Goal: Information Seeking & Learning: Learn about a topic

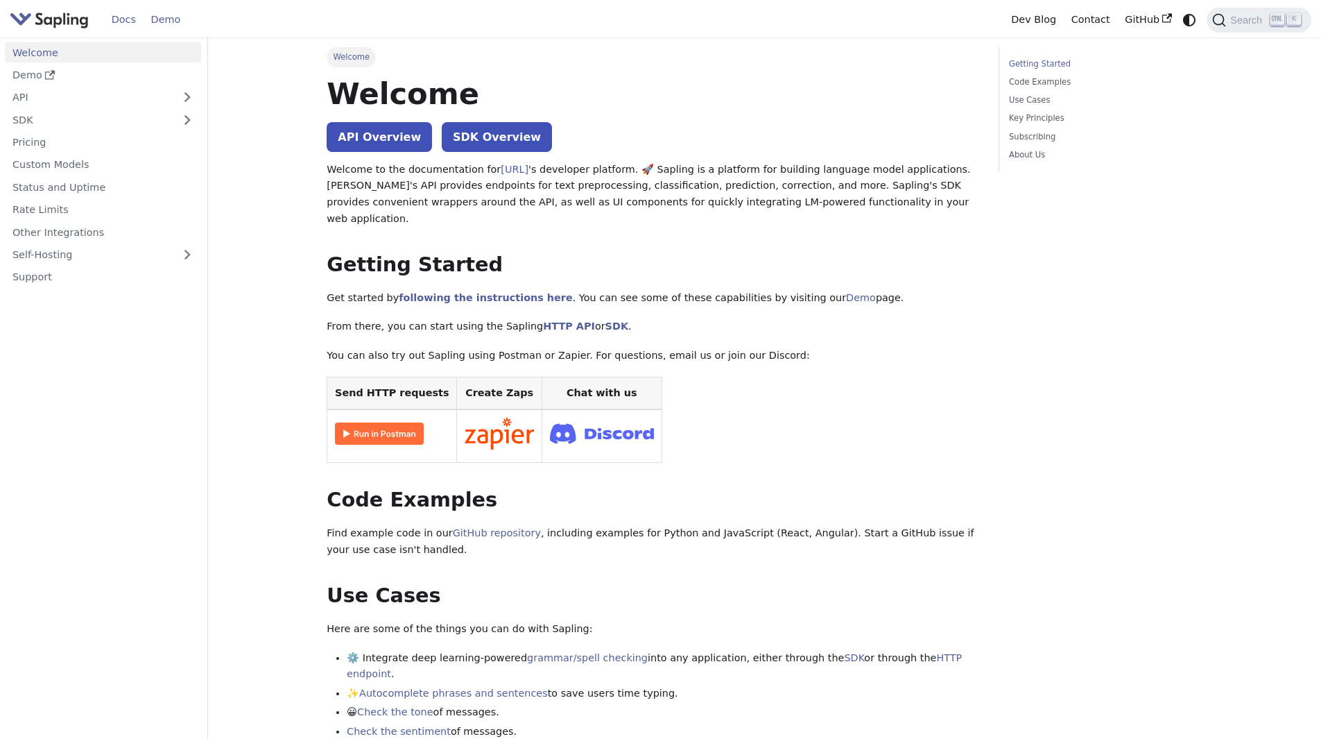
click at [171, 14] on link "Demo" at bounding box center [166, 20] width 44 height 22
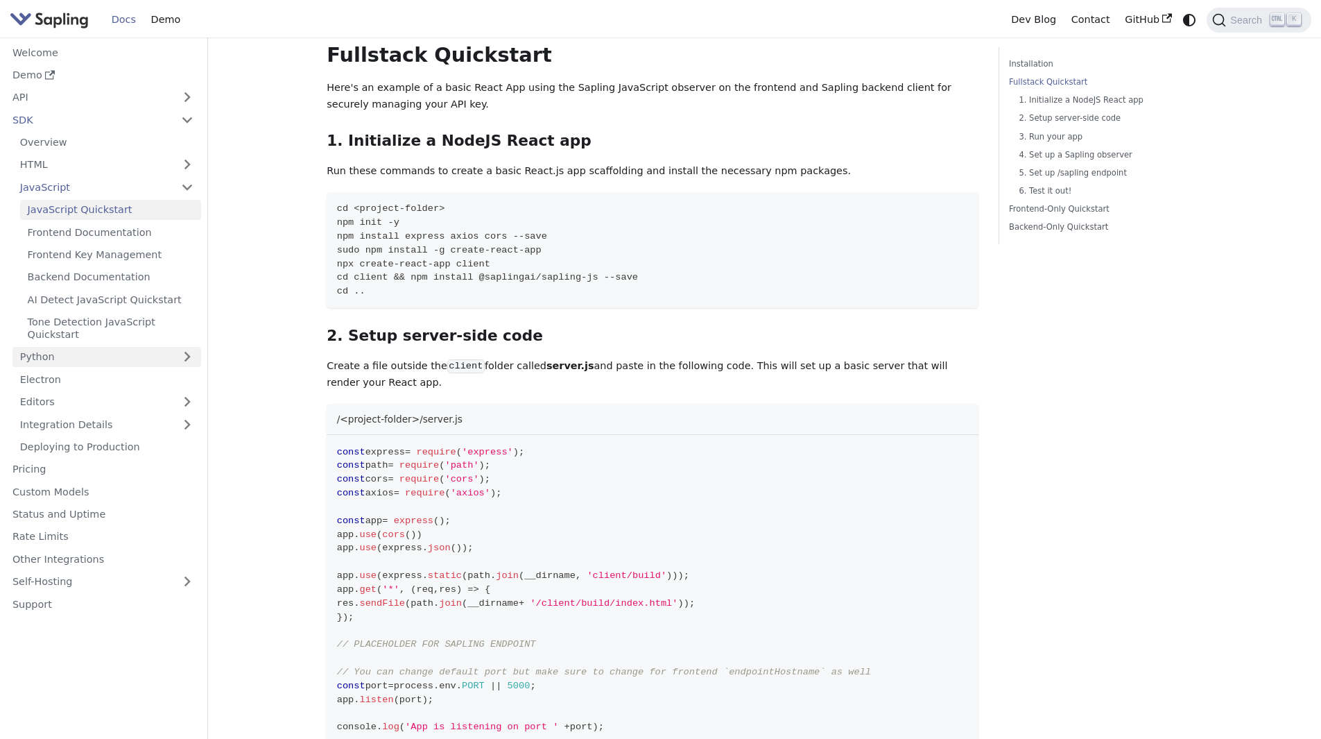
click at [189, 347] on link "Python" at bounding box center [106, 357] width 189 height 20
click at [172, 369] on link "Python Quickstart" at bounding box center [110, 379] width 181 height 20
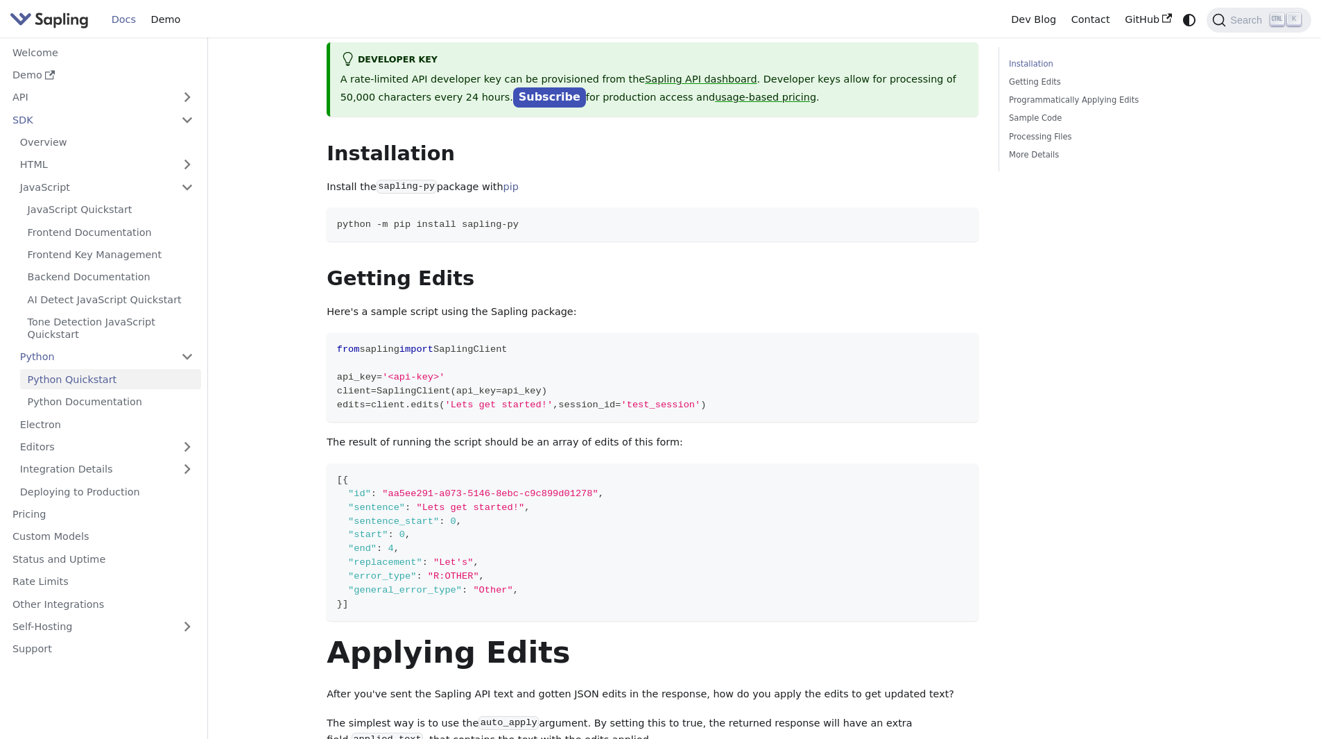
scroll to position [88, 0]
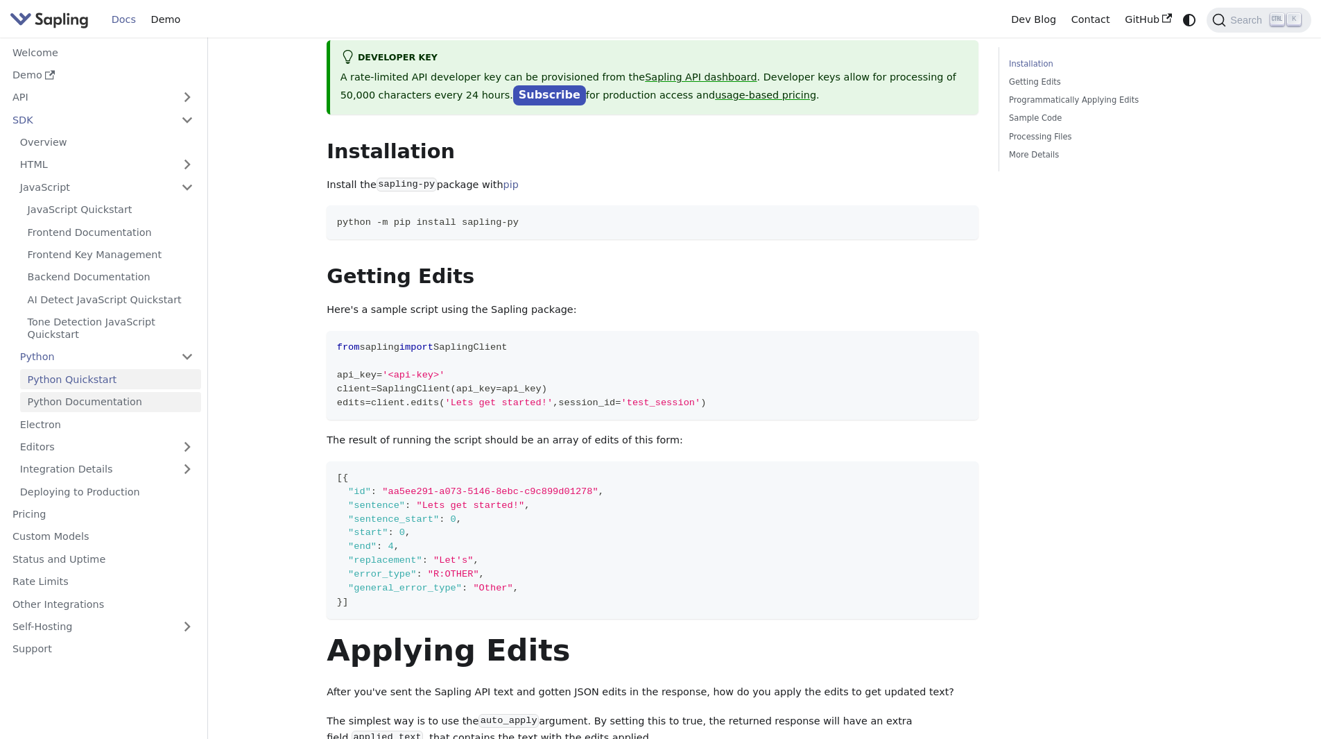
click at [134, 392] on link "Python Documentation" at bounding box center [110, 402] width 181 height 20
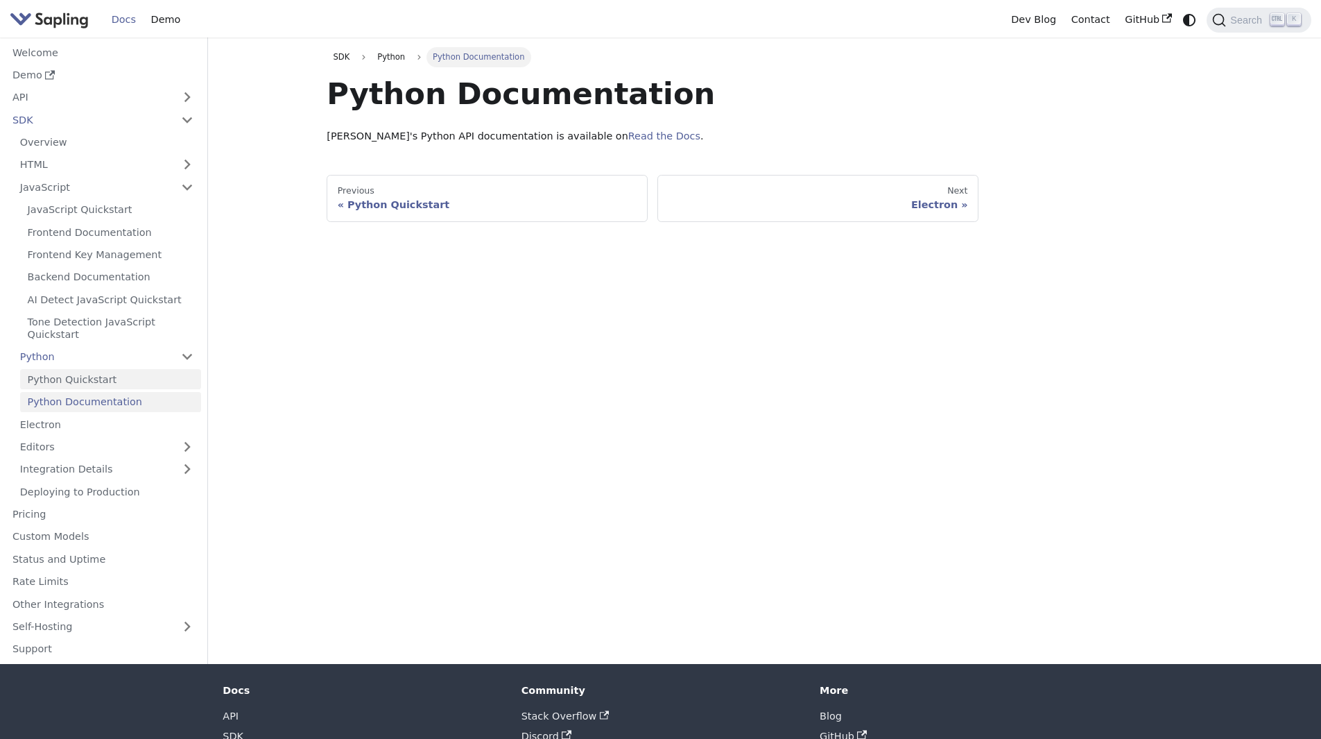
click at [98, 369] on link "Python Quickstart" at bounding box center [110, 379] width 181 height 20
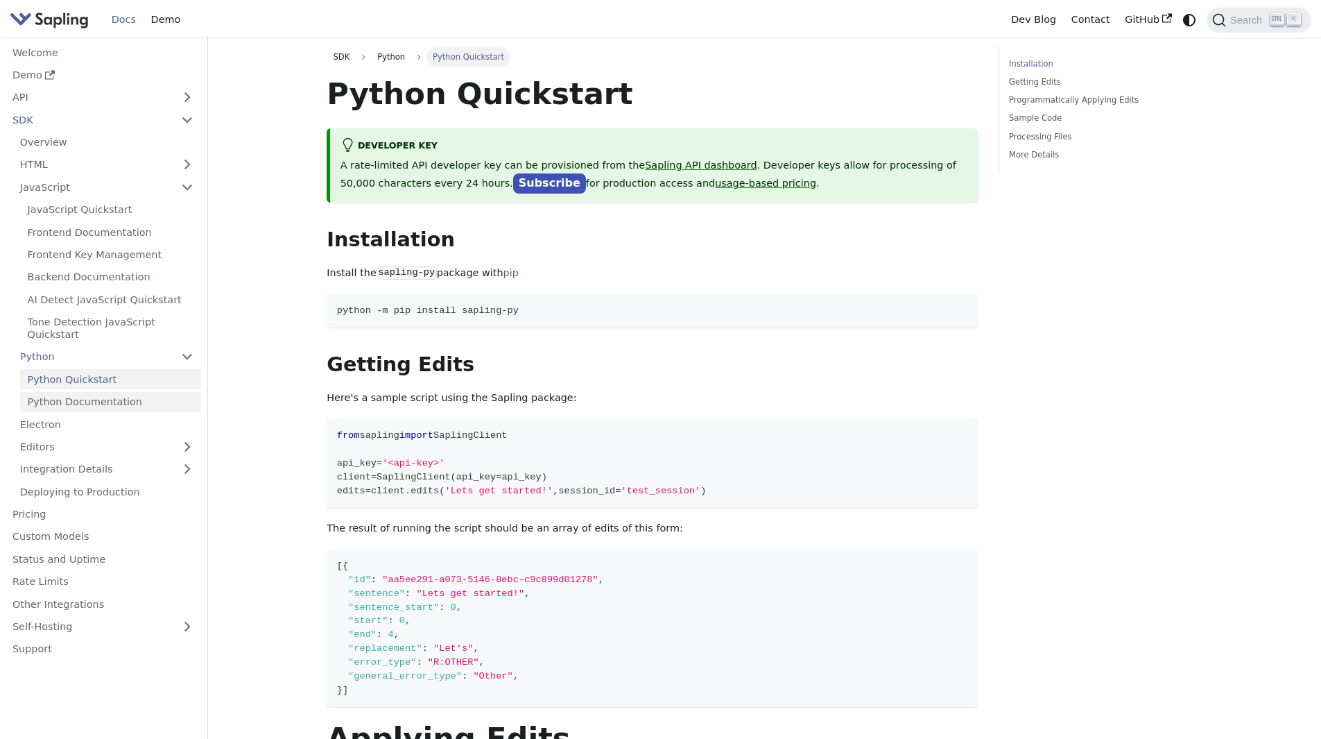
click at [96, 392] on link "Python Documentation" at bounding box center [110, 402] width 181 height 20
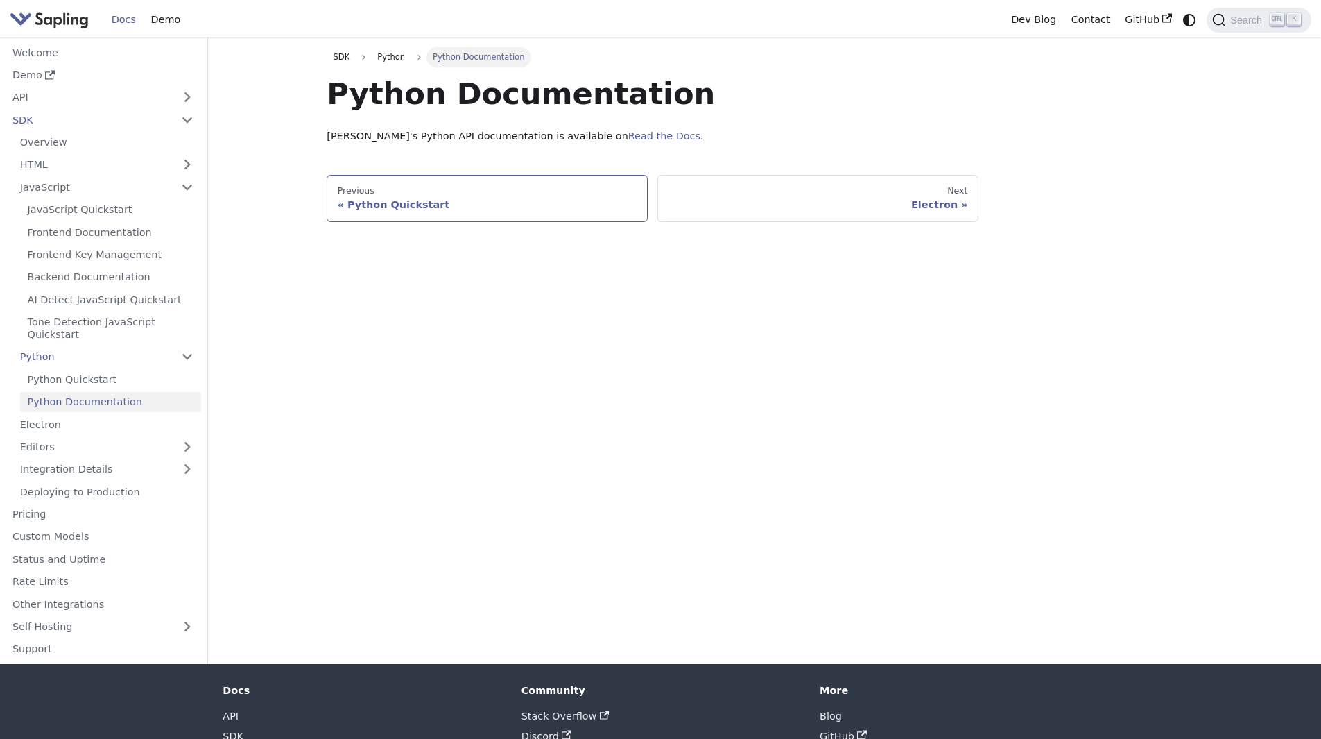
click at [364, 206] on div "Python Quickstart" at bounding box center [488, 204] width 300 height 12
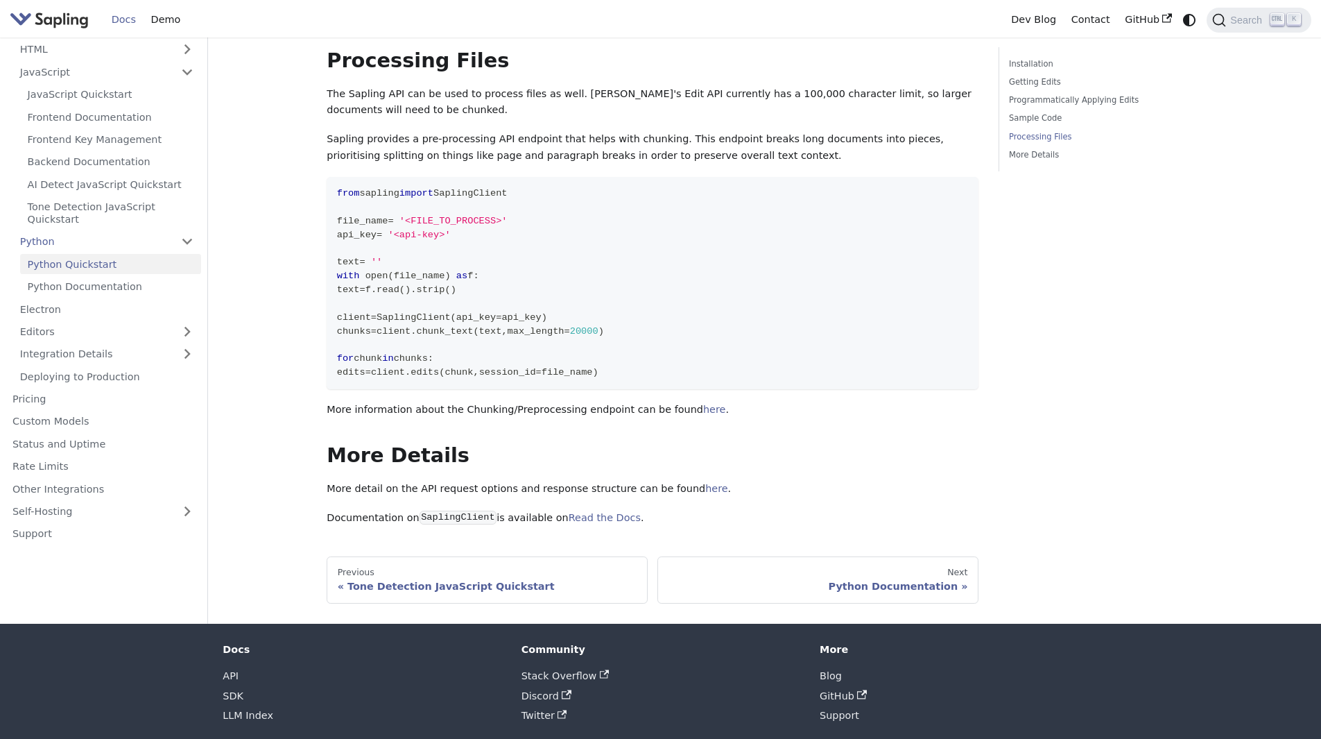
scroll to position [1861, 0]
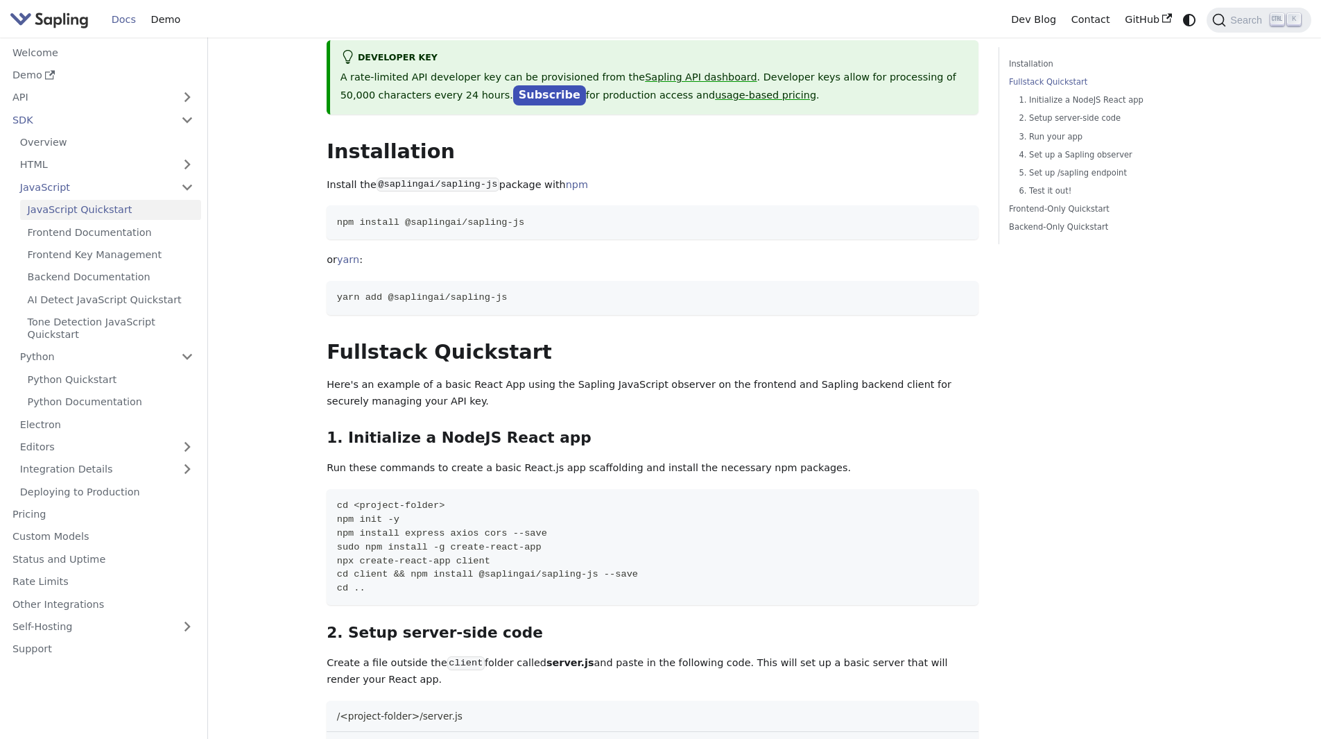
scroll to position [385, 0]
